Goal: Find specific fact: Find contact information

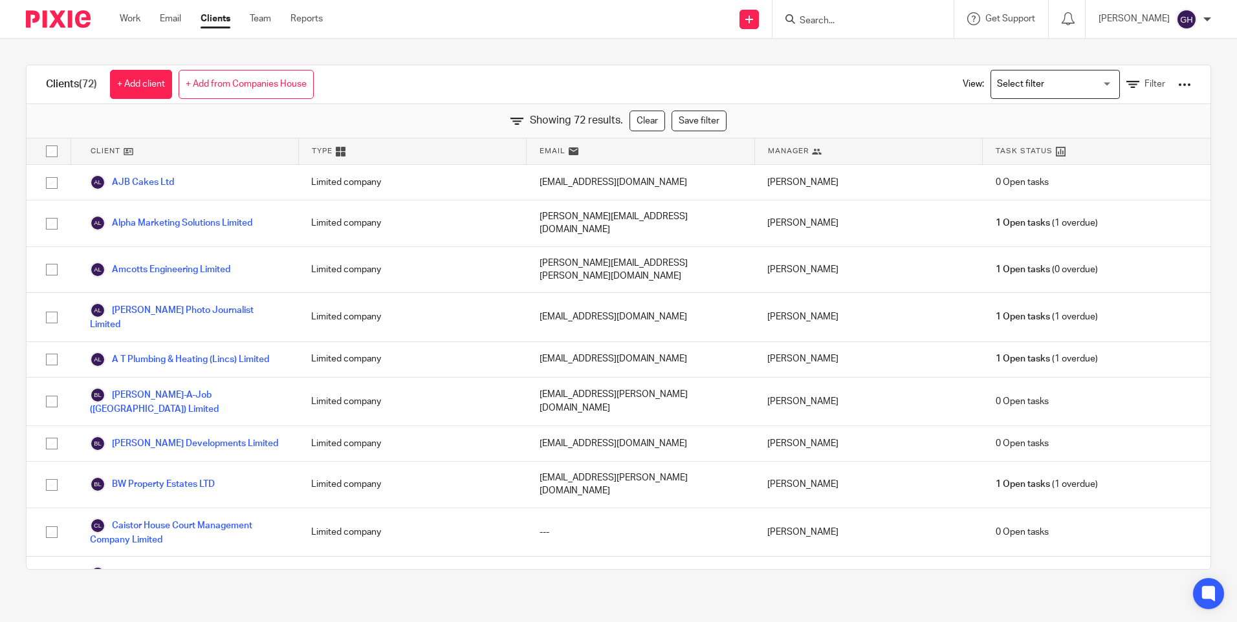
scroll to position [582, 0]
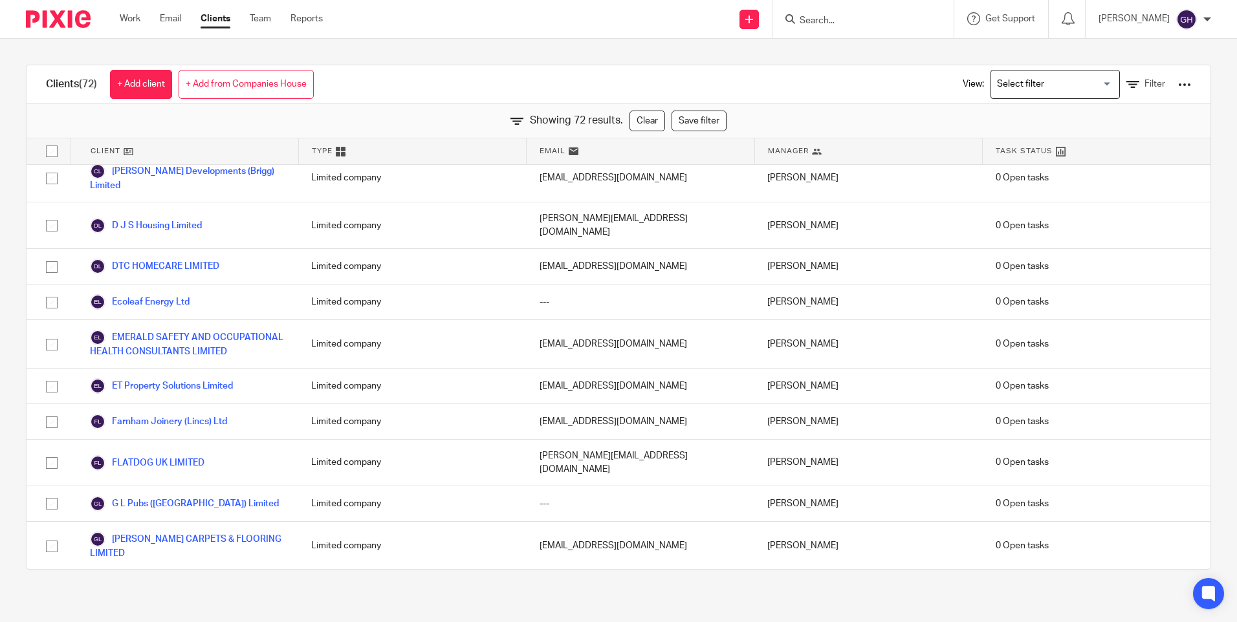
click at [911, 23] on input "Search" at bounding box center [856, 22] width 116 height 12
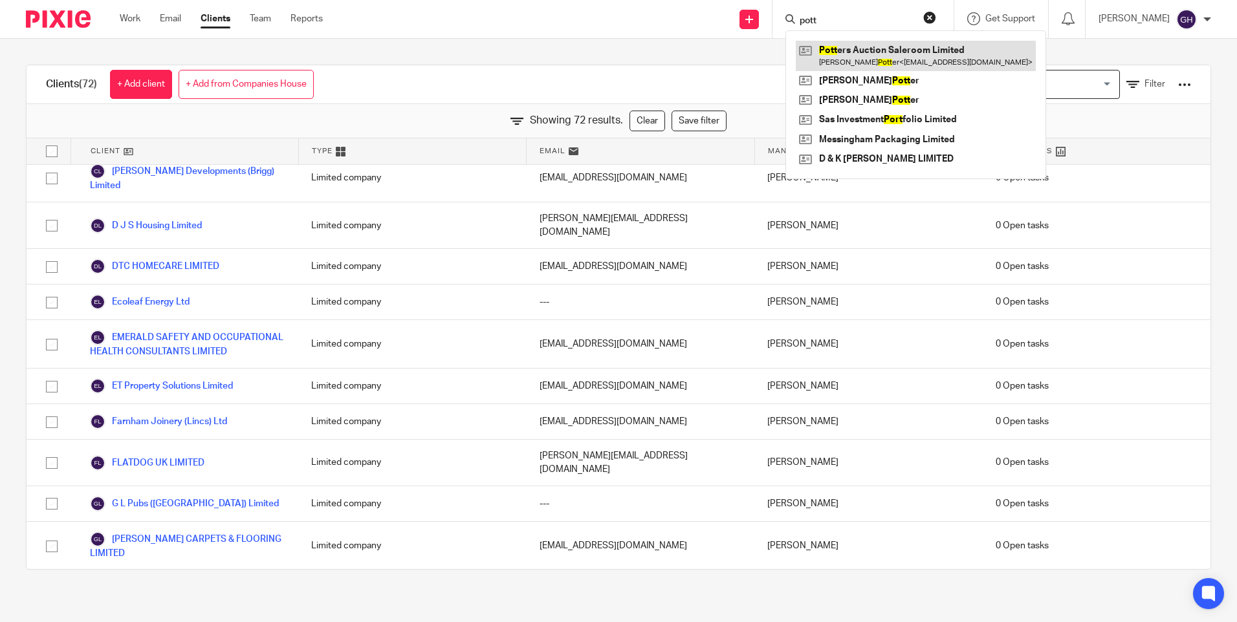
type input "pott"
click at [913, 52] on link at bounding box center [915, 56] width 240 height 30
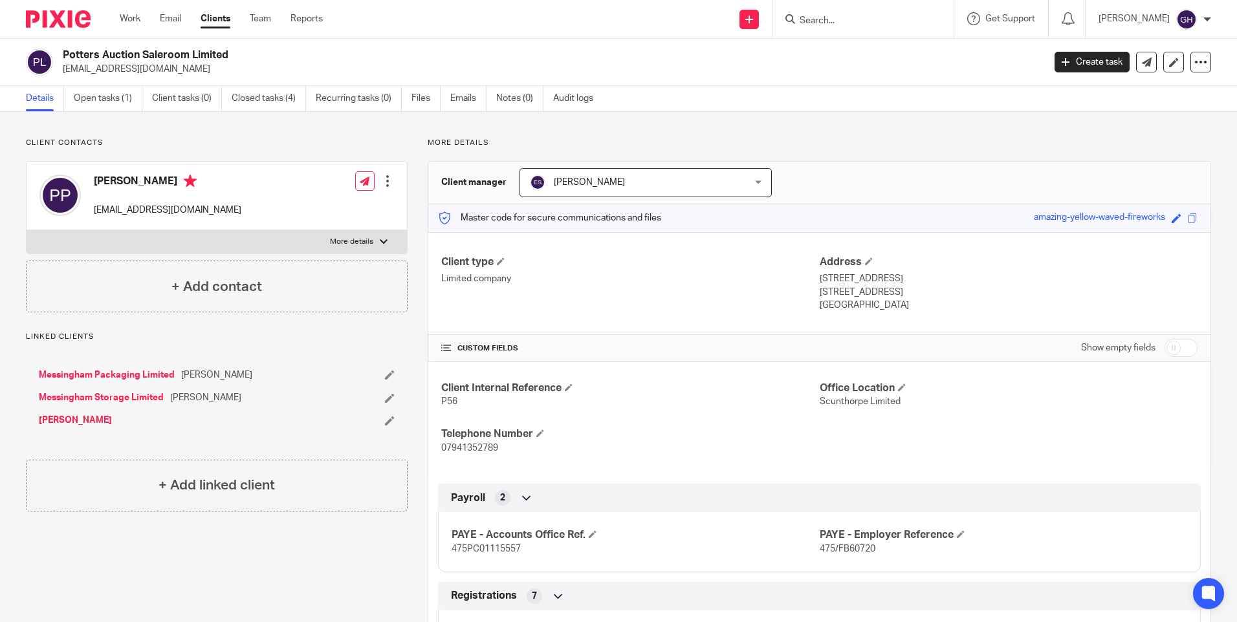
drag, startPoint x: 125, startPoint y: 65, endPoint x: 61, endPoint y: 67, distance: 64.7
click at [61, 67] on div "Potters Auction Saleroom Limited [EMAIL_ADDRESS][DOMAIN_NAME]" at bounding box center [530, 62] width 1009 height 27
copy p "[EMAIL_ADDRESS][DOMAIN_NAME]"
